Goal: Ask a question

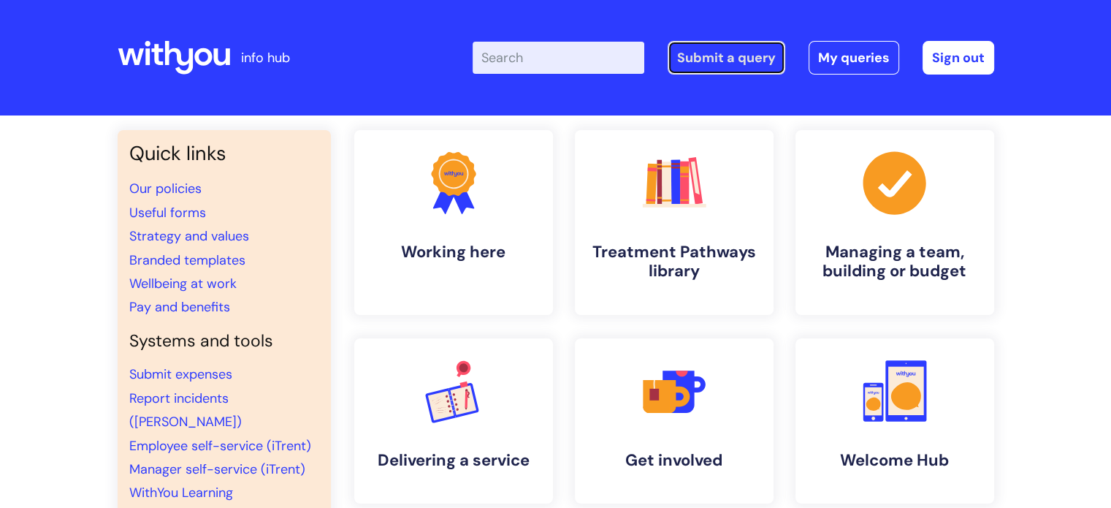
click at [739, 61] on link "Submit a query" at bounding box center [727, 58] width 118 height 34
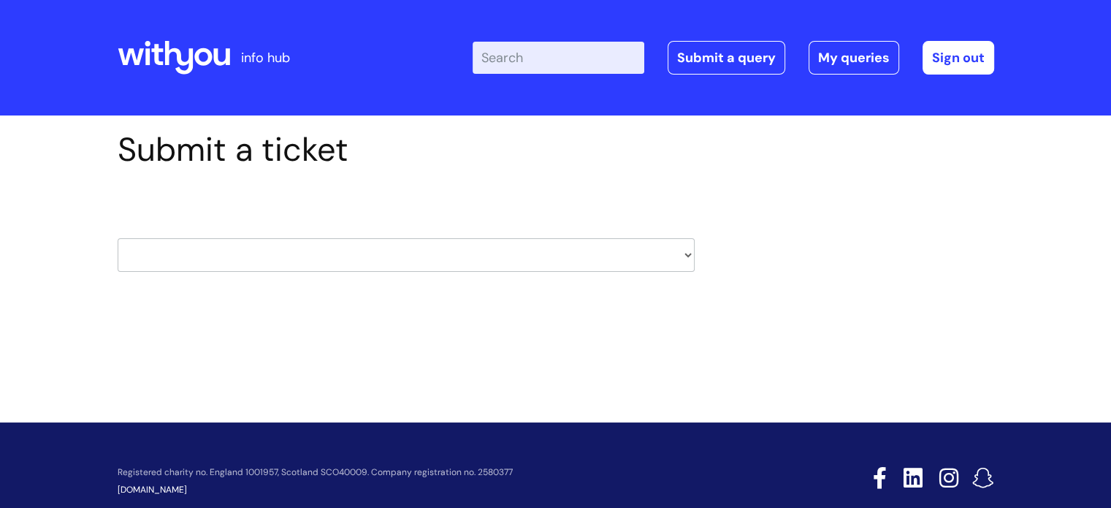
click at [687, 254] on select "HR / People IT and Support Clinical Drug Alerts Finance Accounts Data Support T…" at bounding box center [406, 255] width 577 height 34
select select "it_and_support"
click at [118, 238] on select "HR / People IT and Support Clinical Drug Alerts Finance Accounts Data Support T…" at bounding box center [406, 255] width 577 height 34
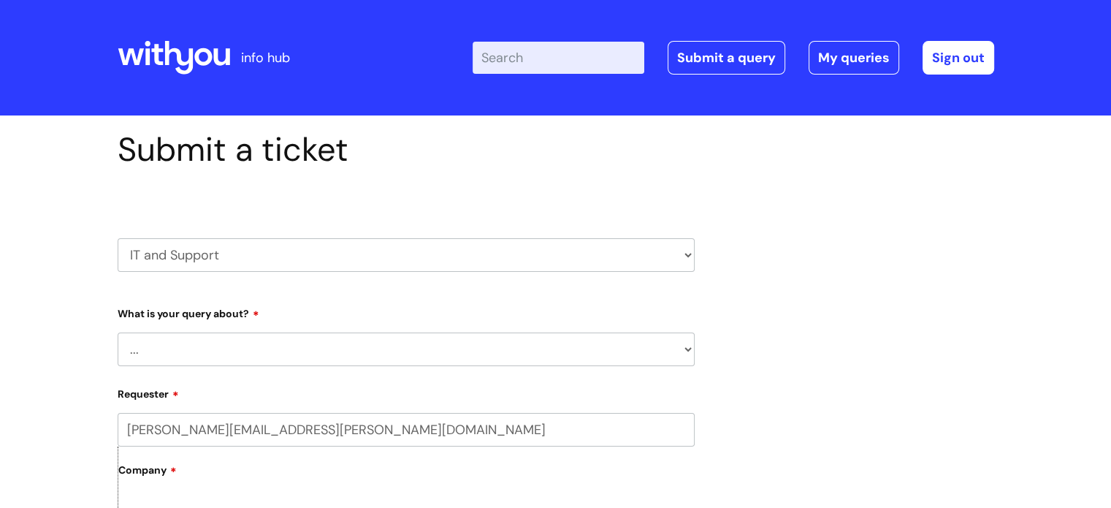
click at [281, 347] on select "... Mobile Phone Reset & MFA Accounts, Starters and Leavers IT Hardware issue I…" at bounding box center [406, 349] width 577 height 34
select select "System/software"
click at [118, 332] on select "... Mobile Phone Reset & MFA Accounts, Starters and Leavers IT Hardware issue I…" at bounding box center [406, 349] width 577 height 34
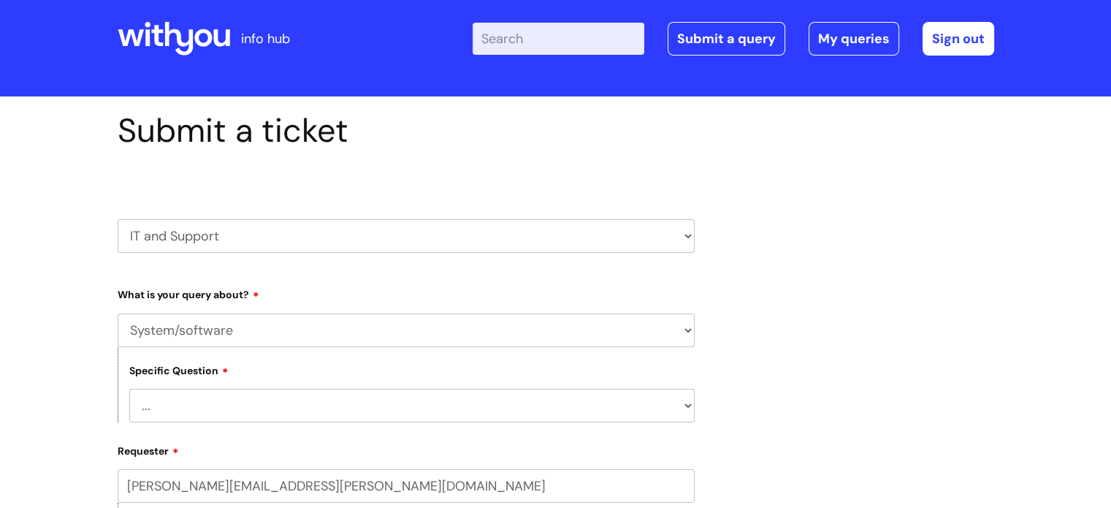
scroll to position [73, 0]
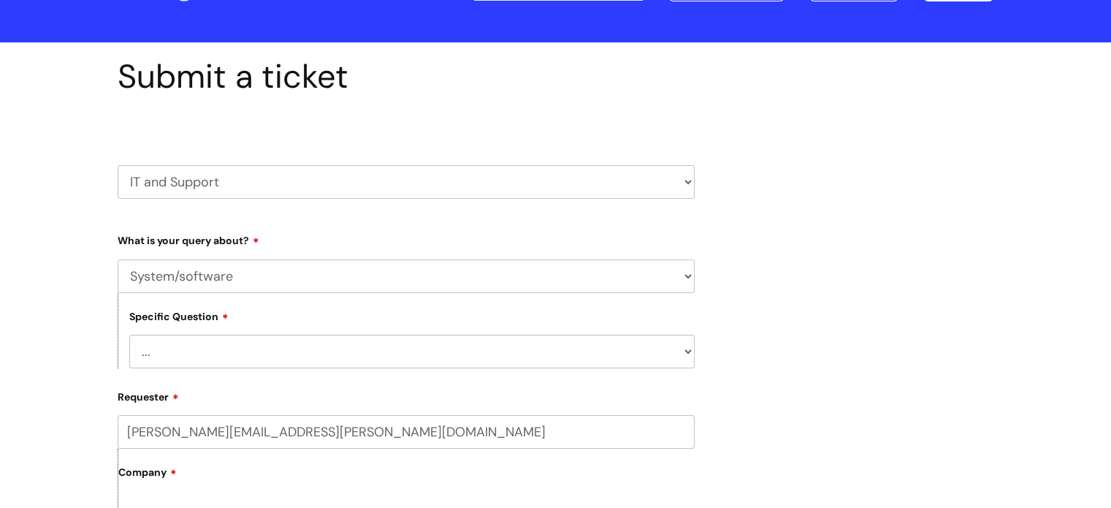
click at [690, 353] on select "... Halo PCMIS Iaptus NHS Email CJSM Email Mitel Another System Google (Workspa…" at bounding box center [411, 352] width 565 height 34
click at [129, 335] on select "... Halo PCMIS Iaptus NHS Email CJSM Email Mitel Another System Google (Workspa…" at bounding box center [411, 352] width 565 height 34
click at [356, 351] on select "... Halo PCMIS Iaptus NHS Email CJSM Email Mitel Another System Google (Workspa…" at bounding box center [411, 352] width 565 height 34
click at [129, 335] on select "... Halo PCMIS Iaptus NHS Email CJSM Email Mitel Another System Google (Workspa…" at bounding box center [411, 352] width 565 height 34
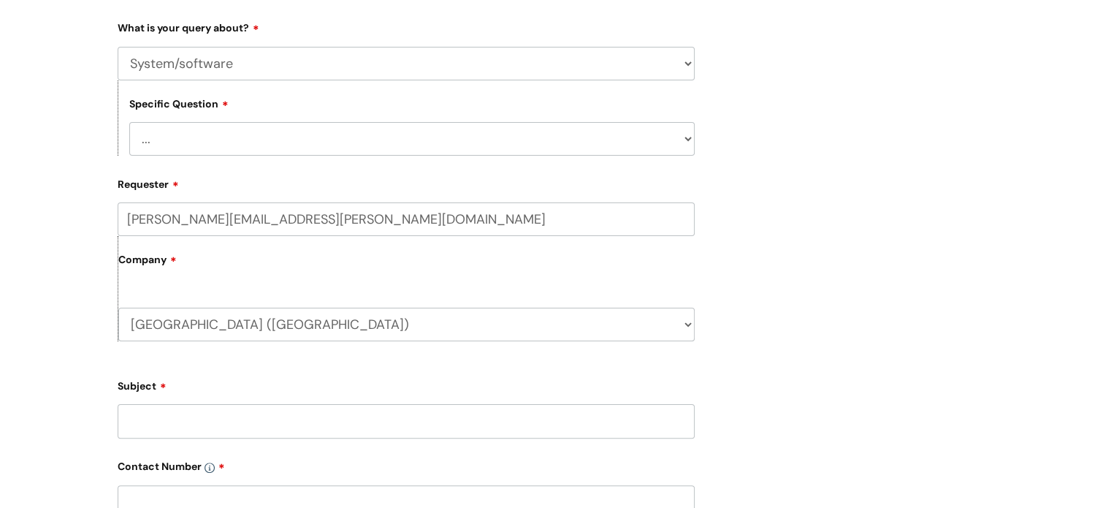
scroll to position [365, 0]
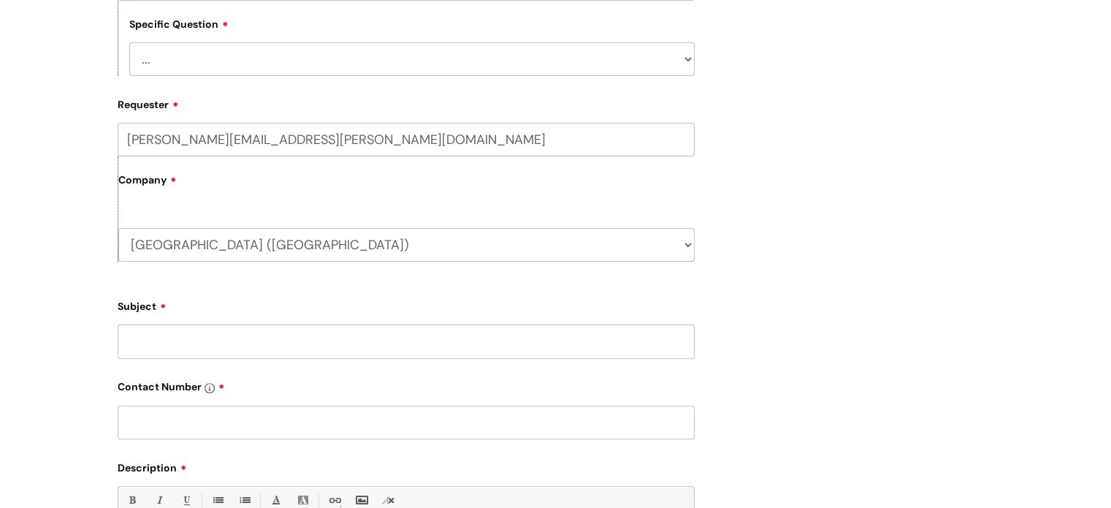
click at [194, 338] on input "Subject" at bounding box center [406, 341] width 577 height 34
type input "Summary Care Record"
